Goal: Find contact information: Find contact information

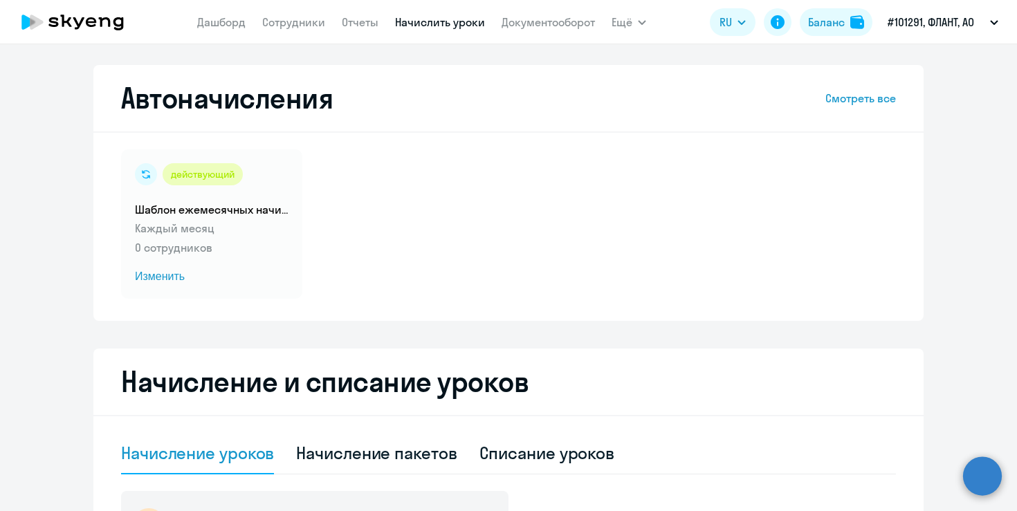
select select "10"
click at [281, 21] on link "Сотрудники" at bounding box center [293, 22] width 63 height 14
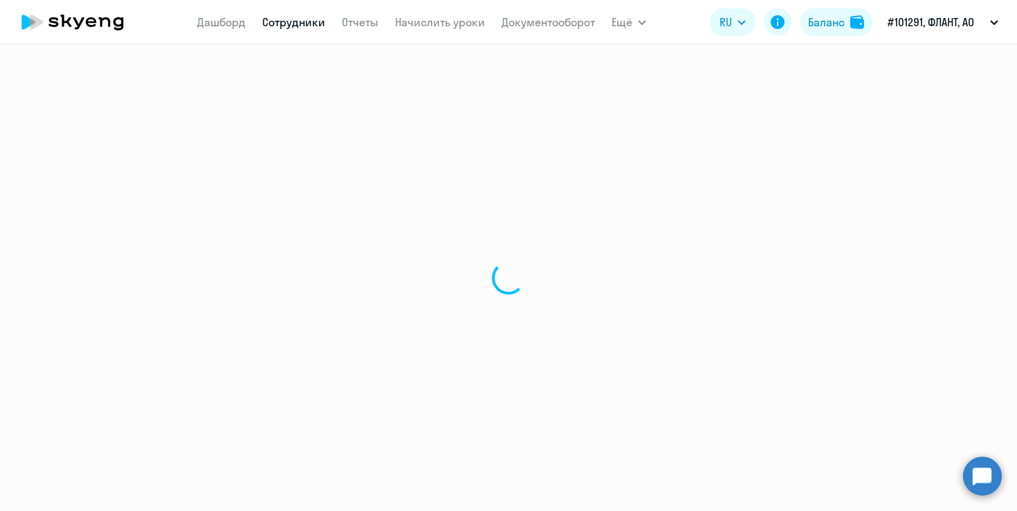
select select "30"
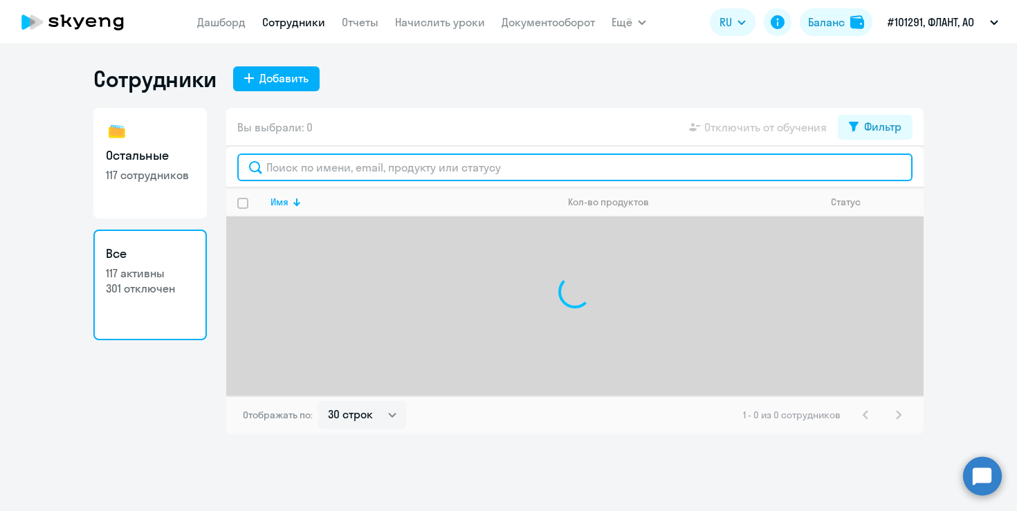
click at [398, 167] on input "text" at bounding box center [574, 168] width 675 height 28
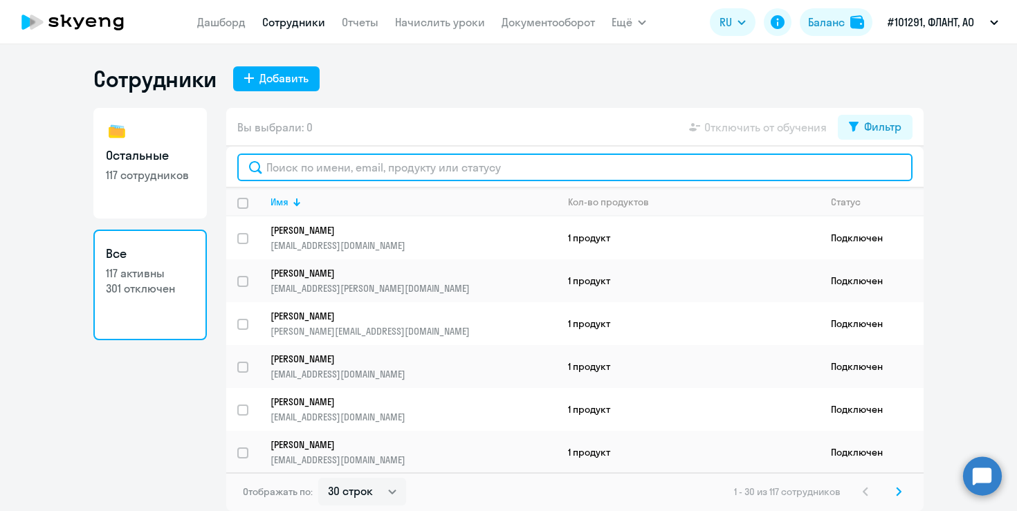
click at [364, 167] on input "text" at bounding box center [574, 168] width 675 height 28
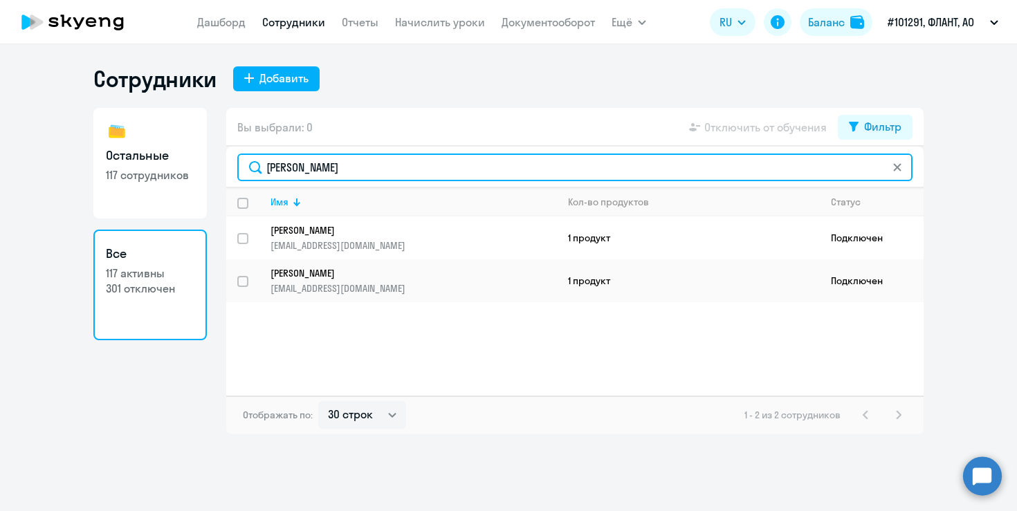
type input "[PERSON_NAME]"
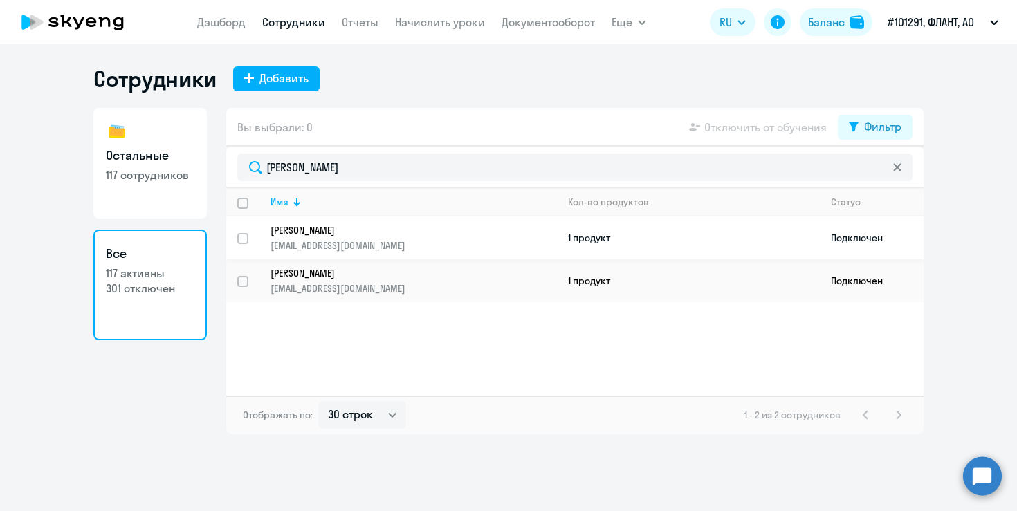
click at [735, 233] on td "1 продукт" at bounding box center [688, 237] width 263 height 43
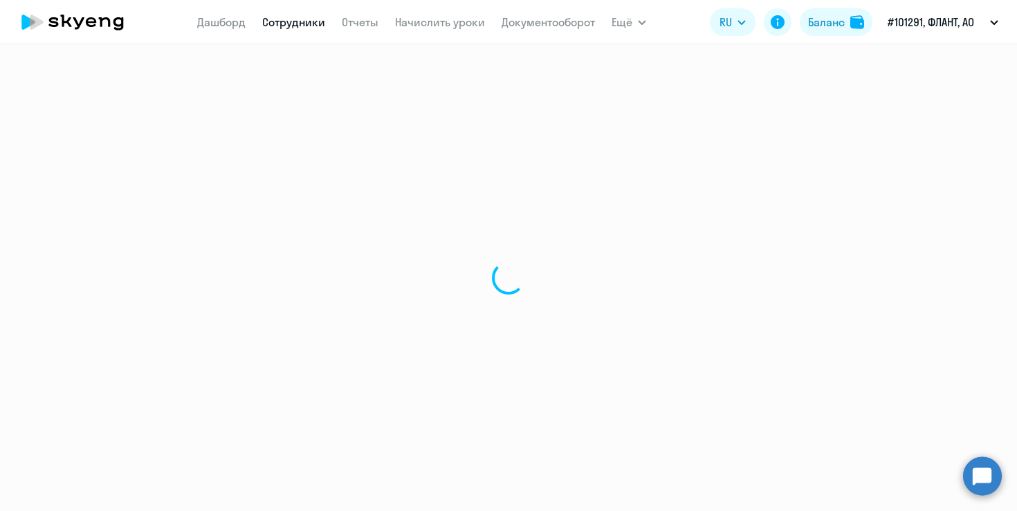
select select "english"
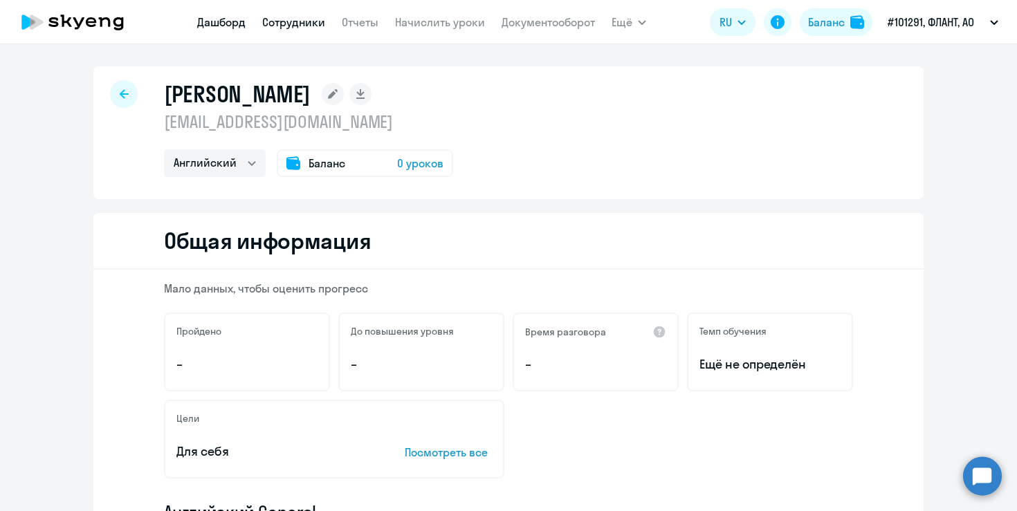
click at [211, 28] on link "Дашборд" at bounding box center [221, 22] width 48 height 14
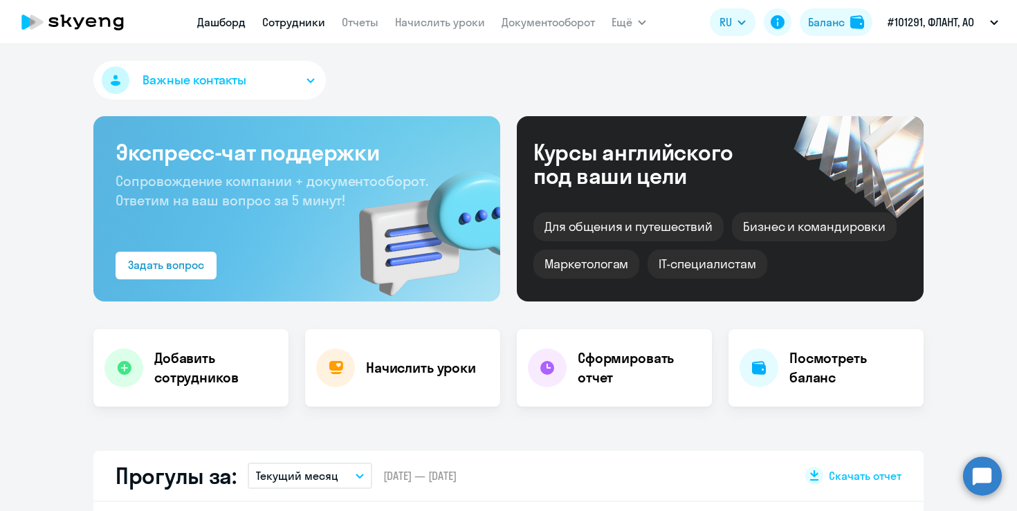
click at [308, 22] on link "Сотрудники" at bounding box center [293, 22] width 63 height 14
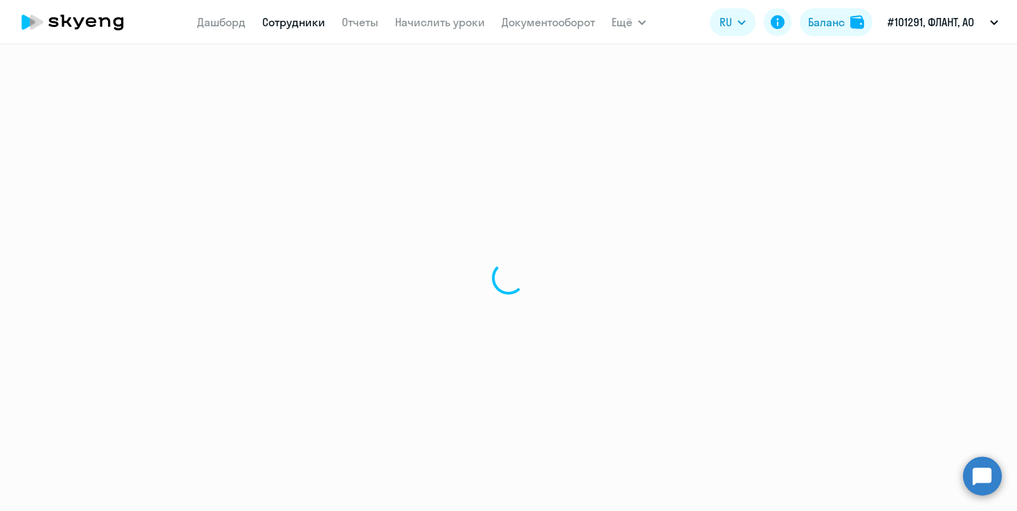
select select "30"
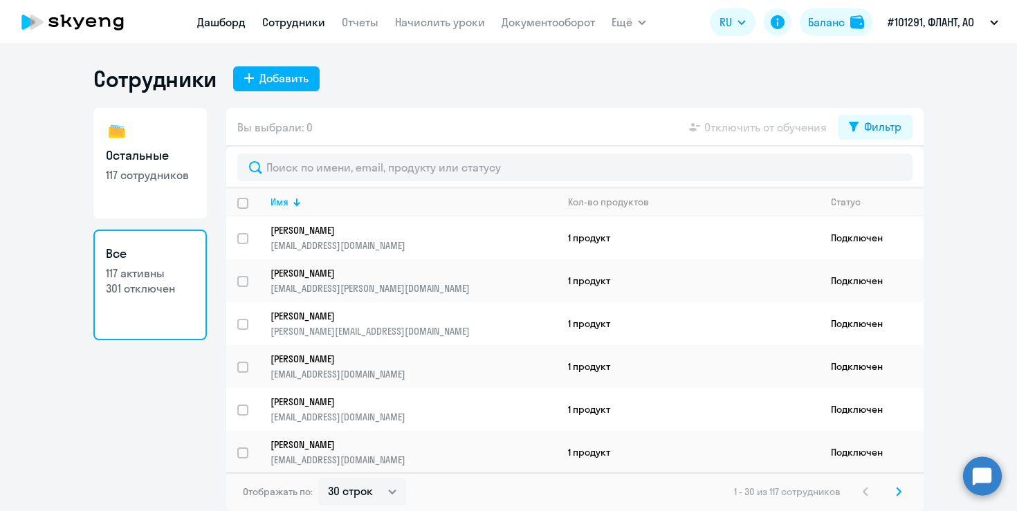
click at [223, 19] on link "Дашборд" at bounding box center [221, 22] width 48 height 14
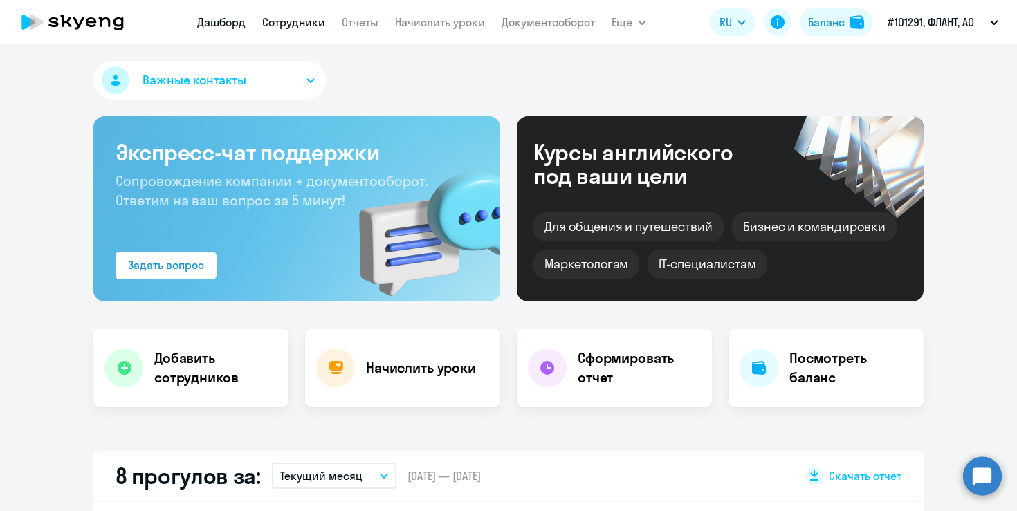
click at [320, 17] on link "Сотрудники" at bounding box center [293, 22] width 63 height 14
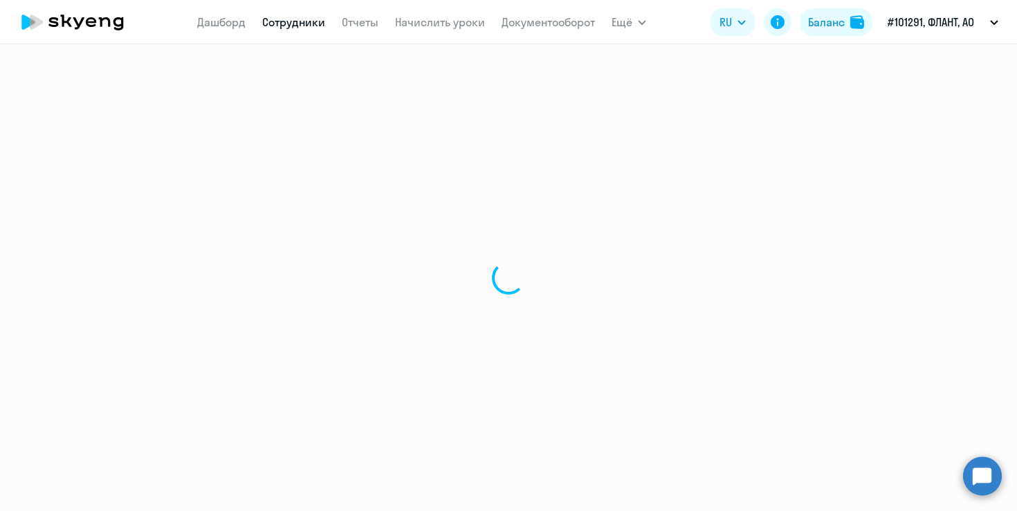
select select "30"
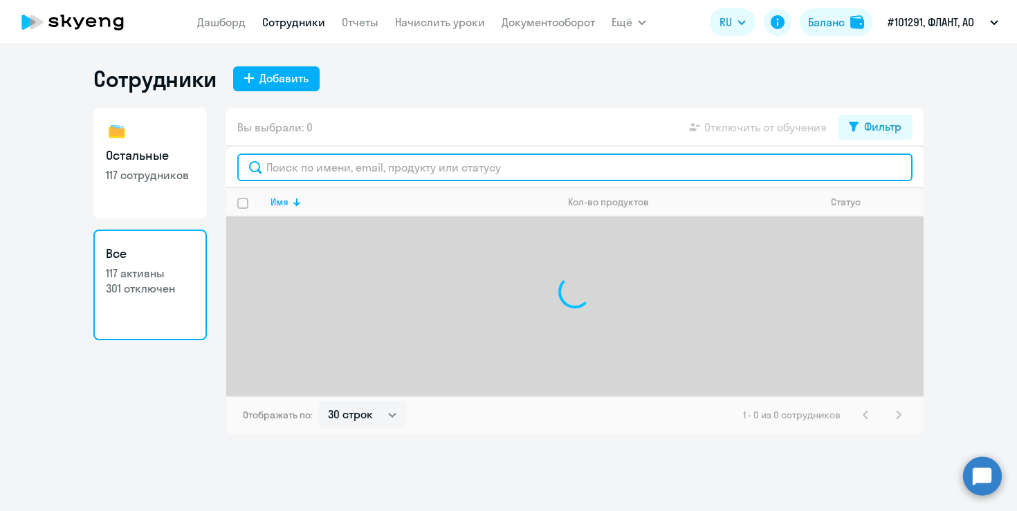
click at [353, 174] on input "text" at bounding box center [574, 168] width 675 height 28
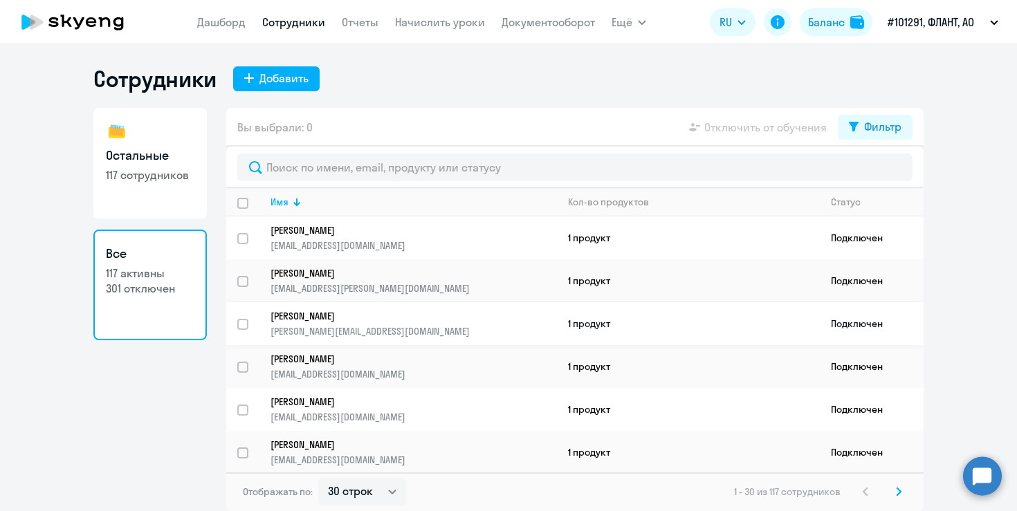
click at [351, 306] on td "[PERSON_NAME] [PERSON_NAME][EMAIL_ADDRESS][DOMAIN_NAME]" at bounding box center [407, 323] width 297 height 43
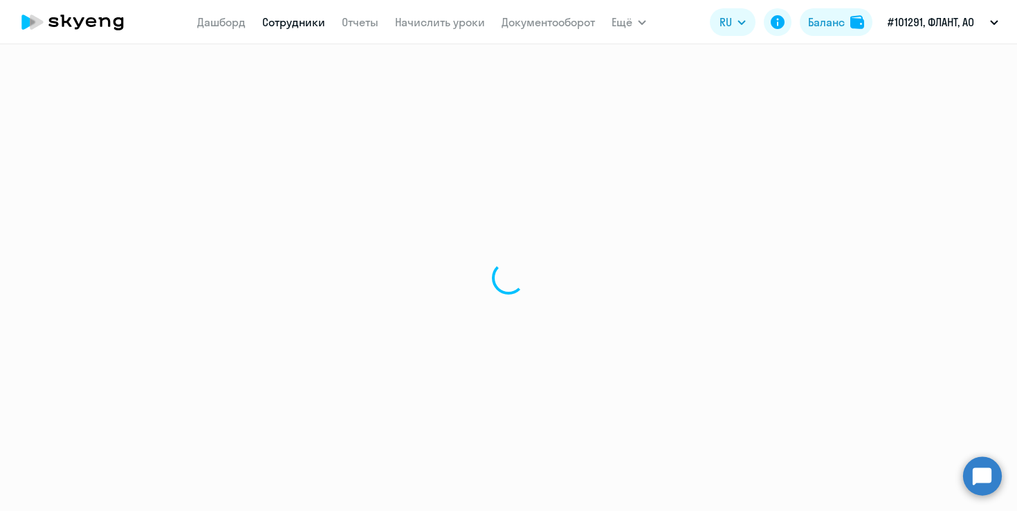
select select "english"
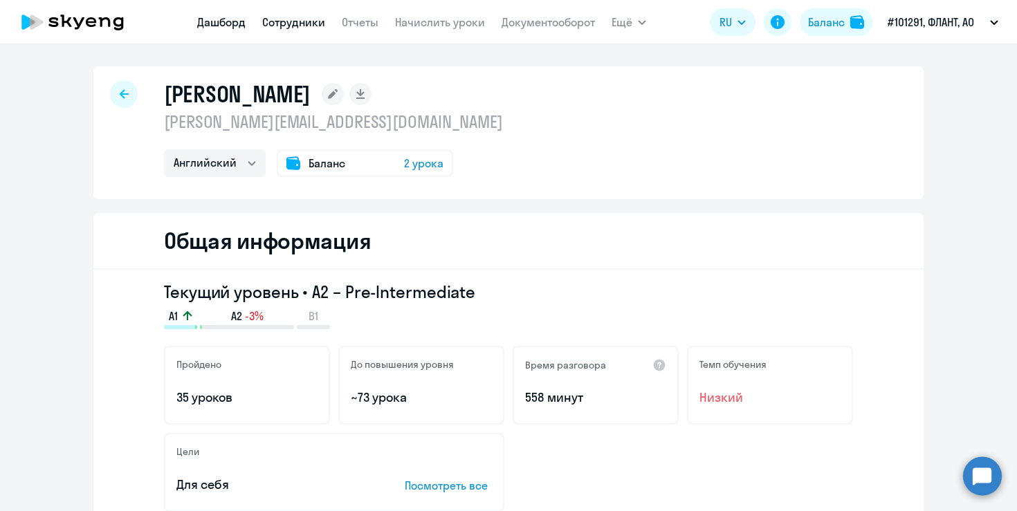
click at [205, 26] on link "Дашборд" at bounding box center [221, 22] width 48 height 14
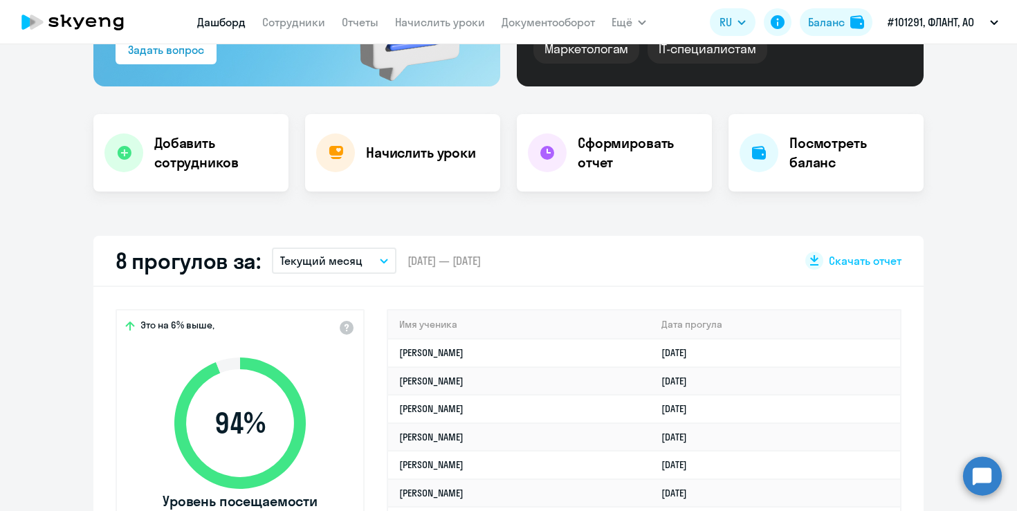
scroll to position [257, 0]
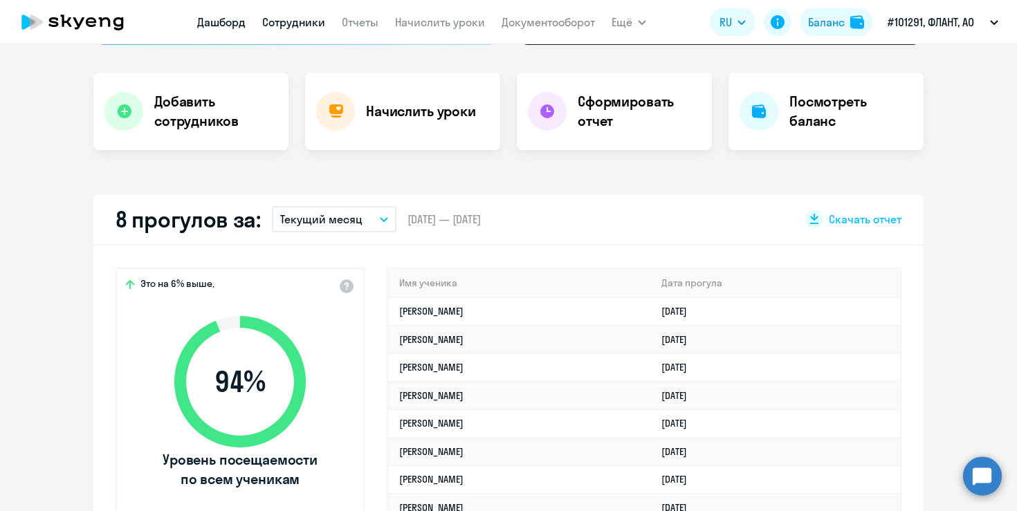
click at [297, 24] on link "Сотрудники" at bounding box center [293, 22] width 63 height 14
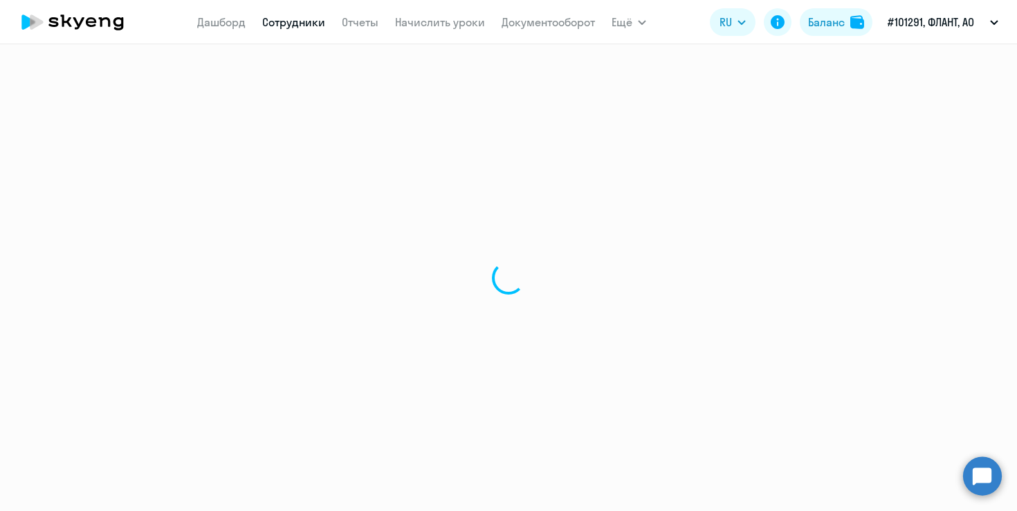
select select "30"
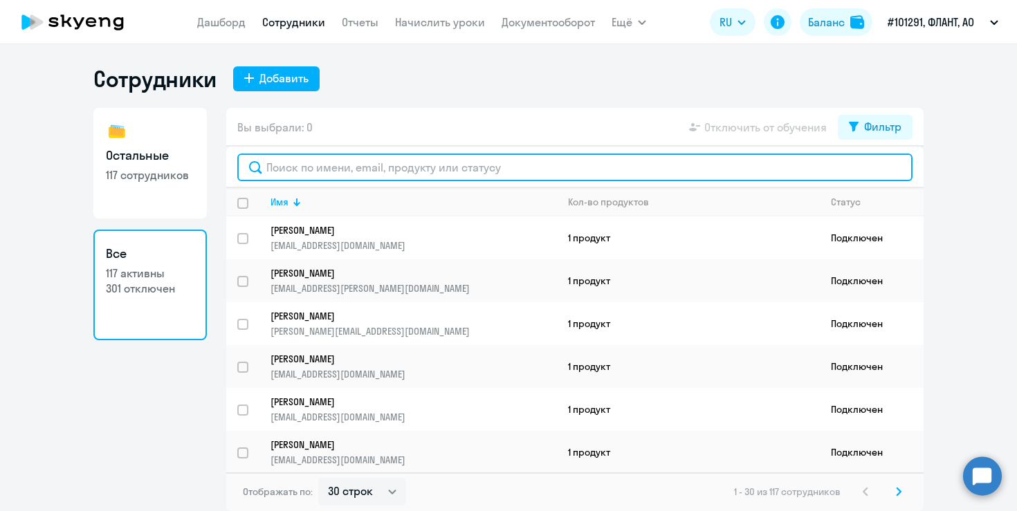
click at [403, 163] on input "text" at bounding box center [574, 168] width 675 height 28
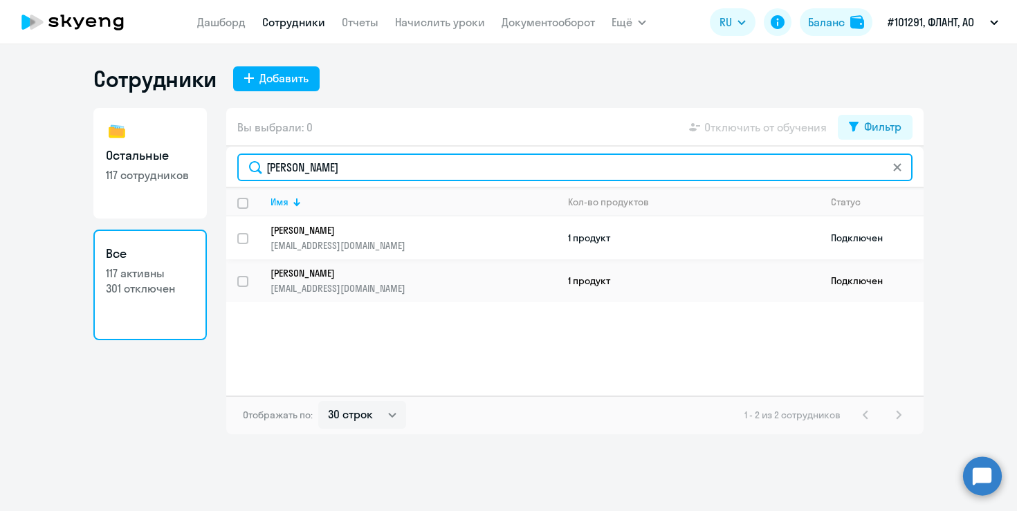
type input "[PERSON_NAME]"
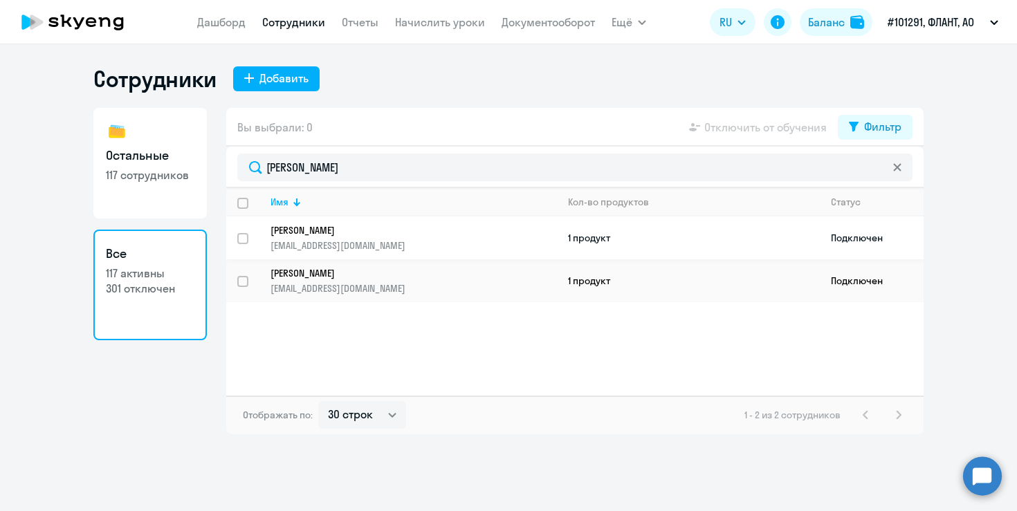
click at [504, 241] on p "[EMAIL_ADDRESS][DOMAIN_NAME]" at bounding box center [413, 245] width 286 height 12
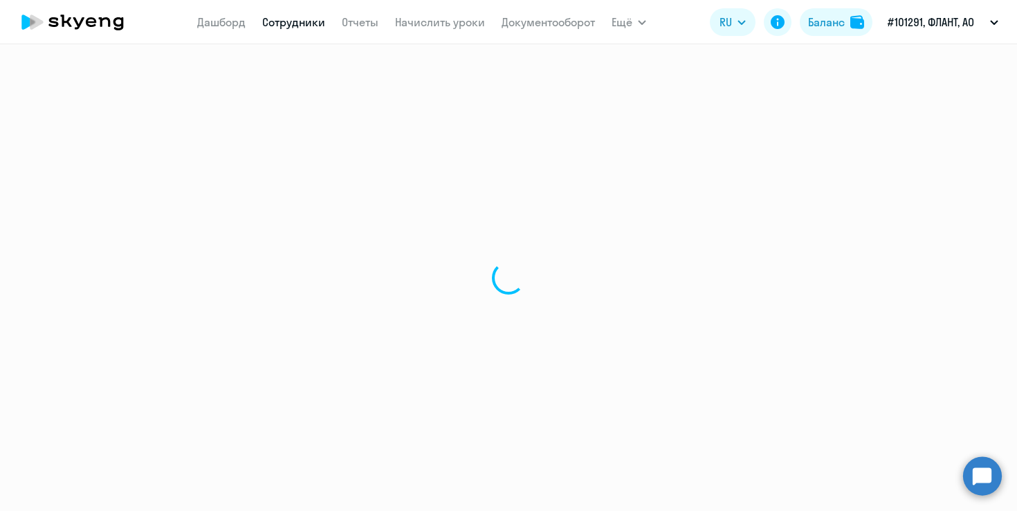
select select "english"
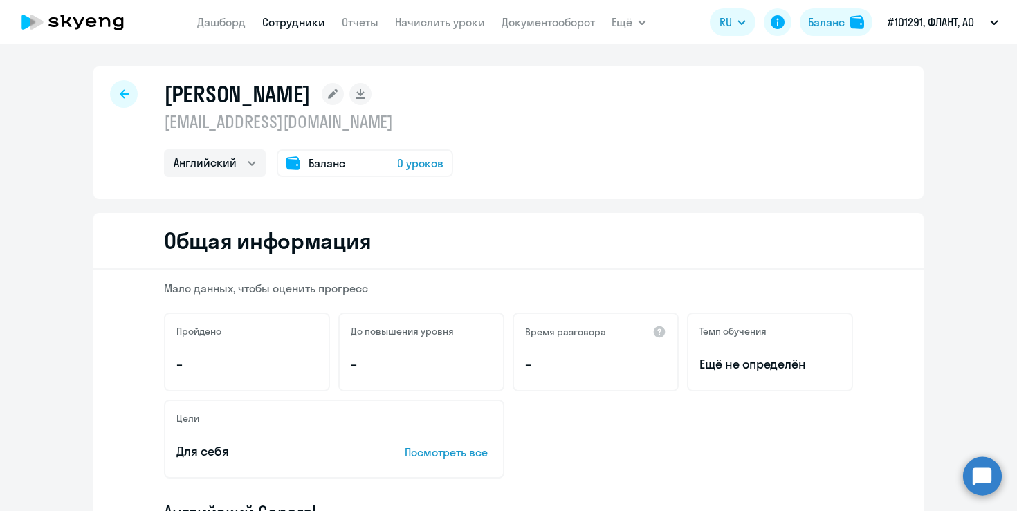
click at [307, 123] on p "[EMAIL_ADDRESS][DOMAIN_NAME]" at bounding box center [308, 122] width 289 height 22
click at [344, 100] on rect at bounding box center [333, 94] width 22 height 22
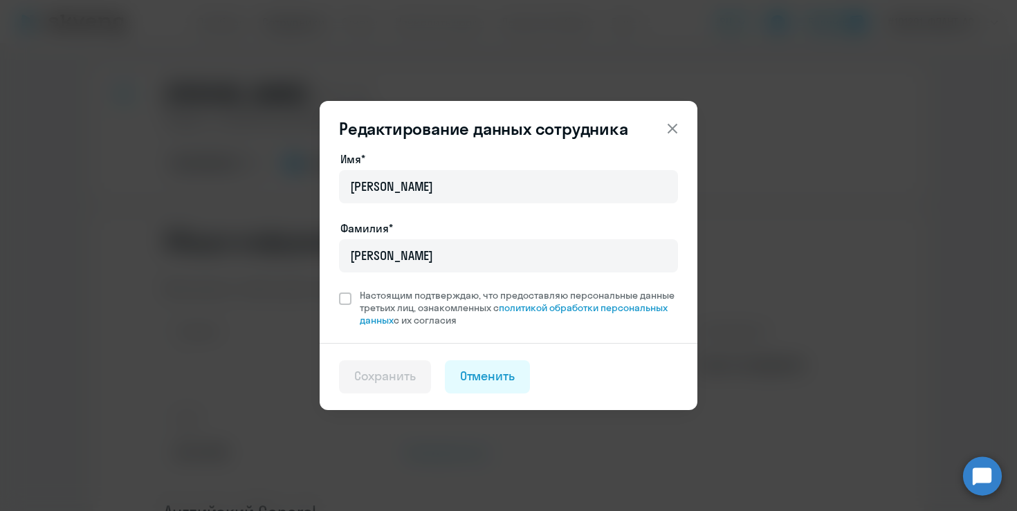
click at [234, 266] on div "Редактирование данных сотрудника Имя* [PERSON_NAME]* [PERSON_NAME] Настоящим по…" at bounding box center [508, 255] width 669 height 387
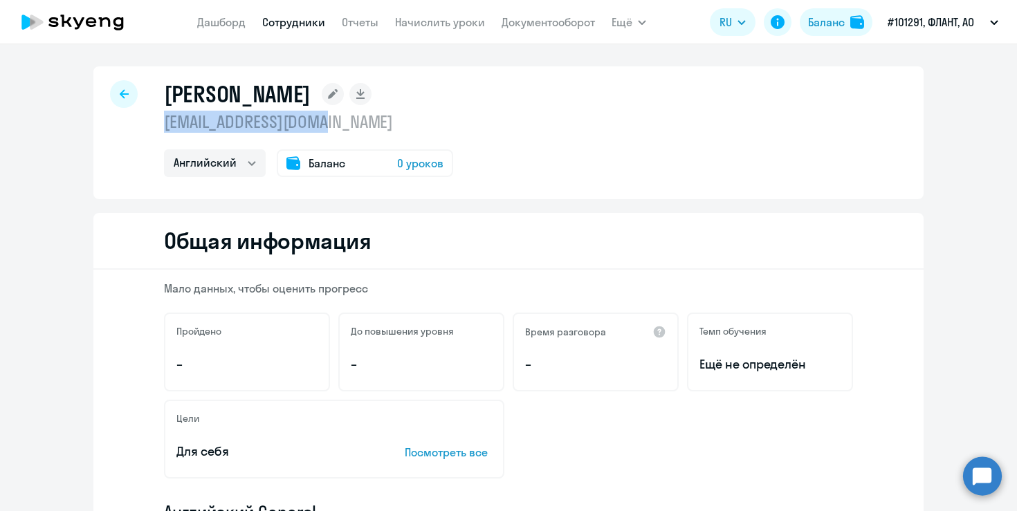
drag, startPoint x: 349, startPoint y: 119, endPoint x: 154, endPoint y: 128, distance: 195.2
click at [154, 128] on div "[PERSON_NAME] [EMAIL_ADDRESS][DOMAIN_NAME] Английский Баланс 0 уроков" at bounding box center [508, 132] width 830 height 133
copy p "[EMAIL_ADDRESS][DOMAIN_NAME]"
